Goal: Task Accomplishment & Management: Manage account settings

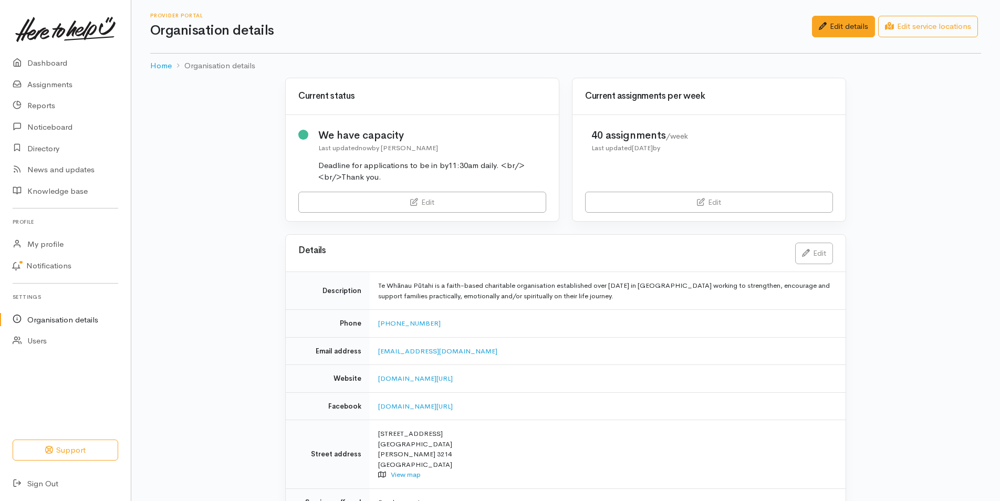
click at [407, 205] on link "Edit" at bounding box center [422, 203] width 248 height 22
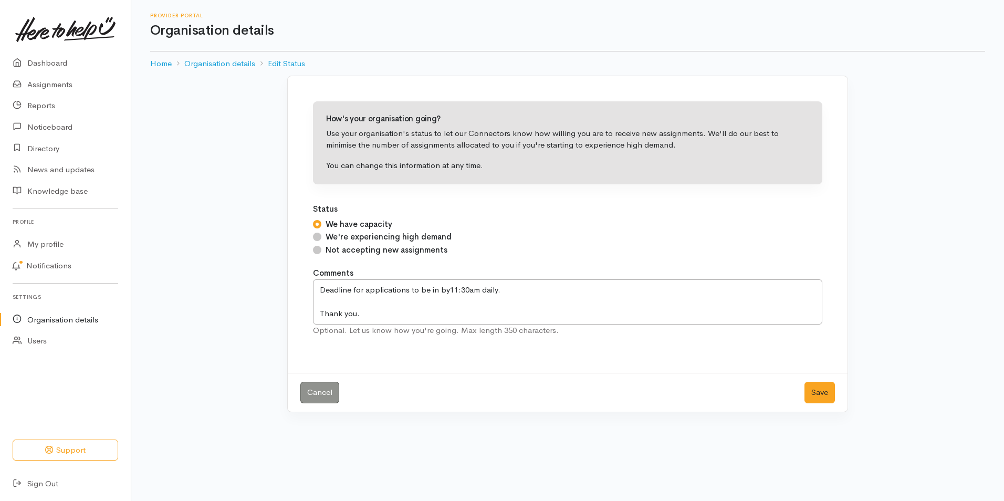
click at [317, 248] on input "Not accepting new assignments" at bounding box center [317, 250] width 8 height 8
radio input "true"
click at [813, 394] on button "Save" at bounding box center [820, 393] width 30 height 22
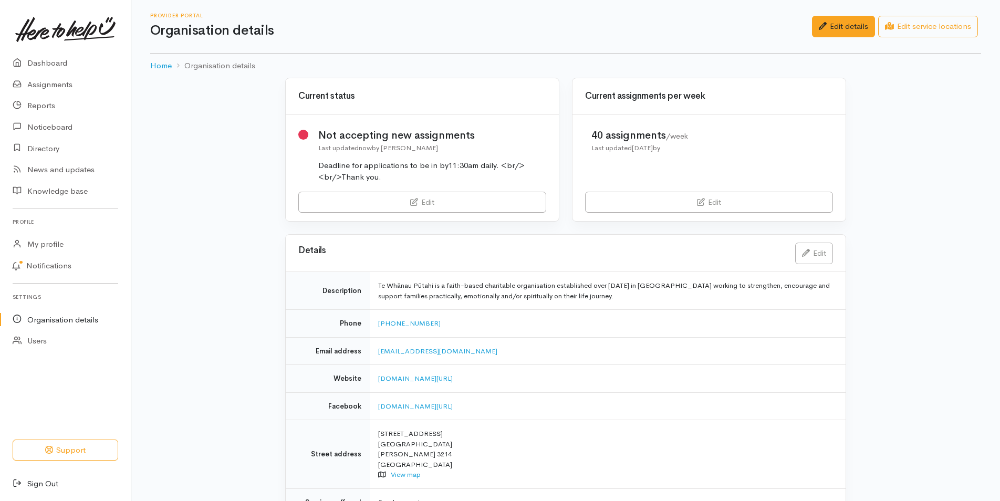
click at [44, 484] on link "Sign Out" at bounding box center [65, 484] width 131 height 22
